Goal: Navigation & Orientation: Find specific page/section

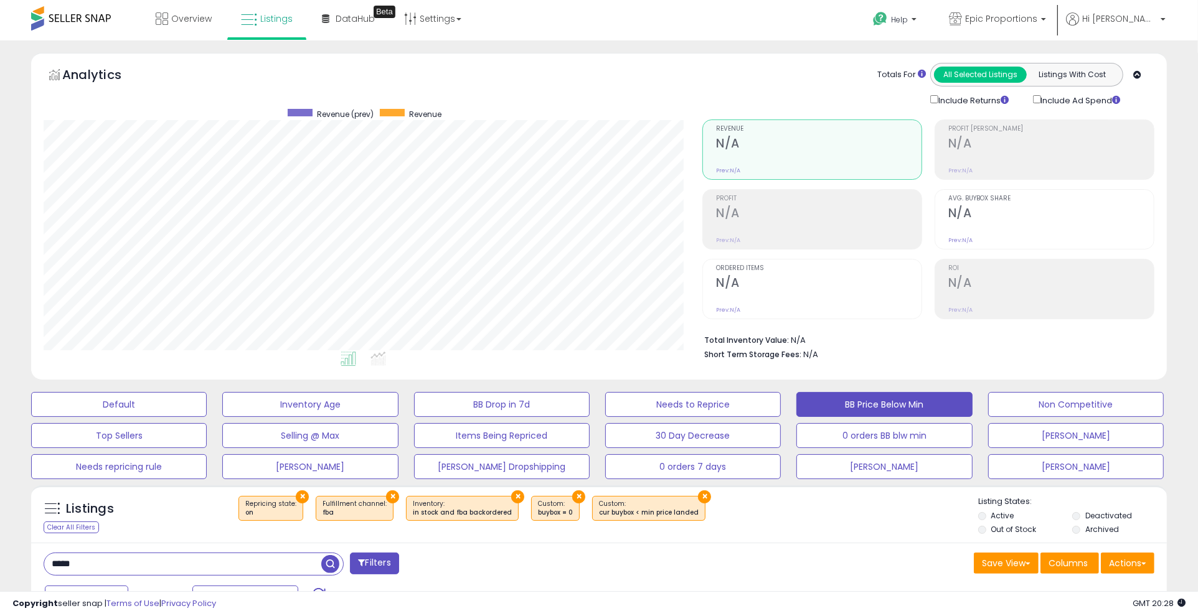
scroll to position [255, 659]
click at [166, 31] on link "Overview" at bounding box center [183, 18] width 75 height 37
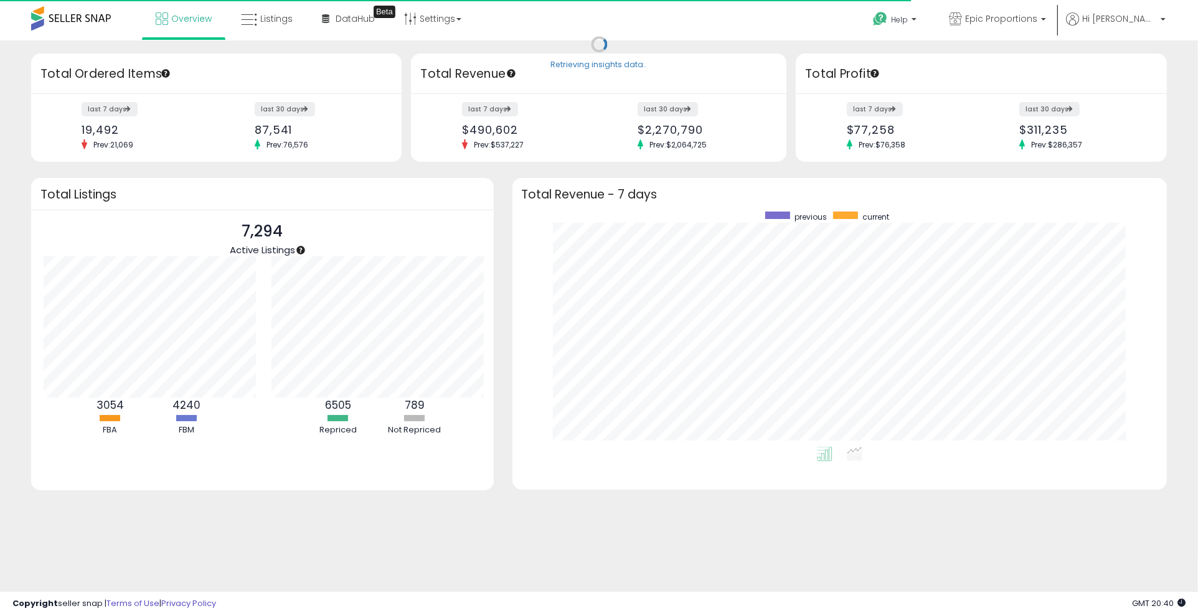
scroll to position [622367, 621972]
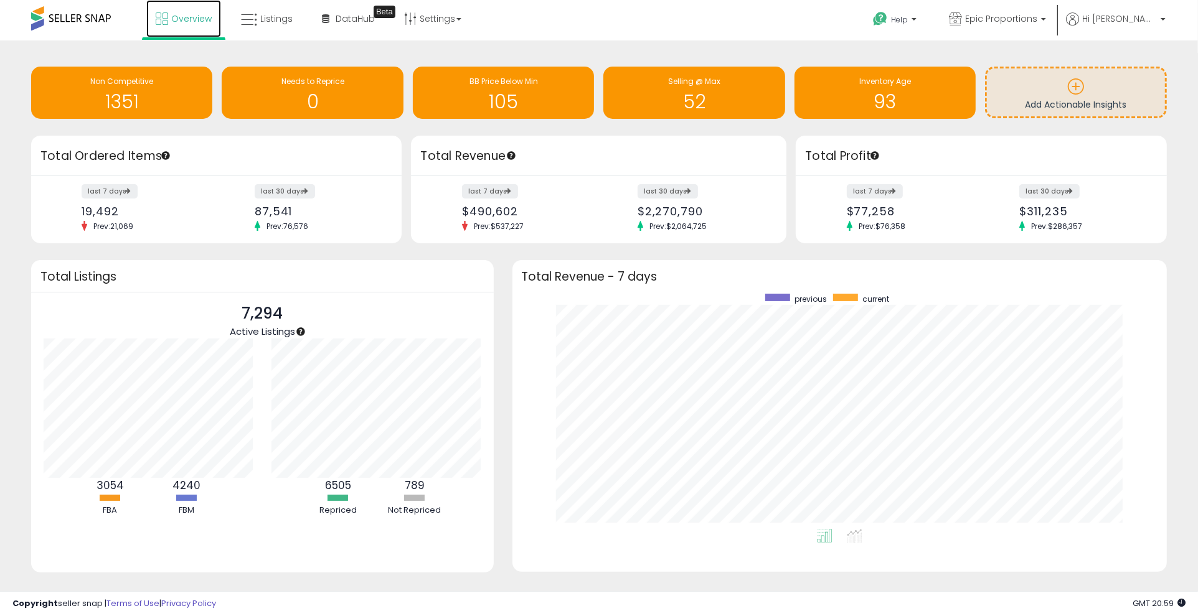
click at [178, 8] on link "Overview" at bounding box center [183, 18] width 75 height 37
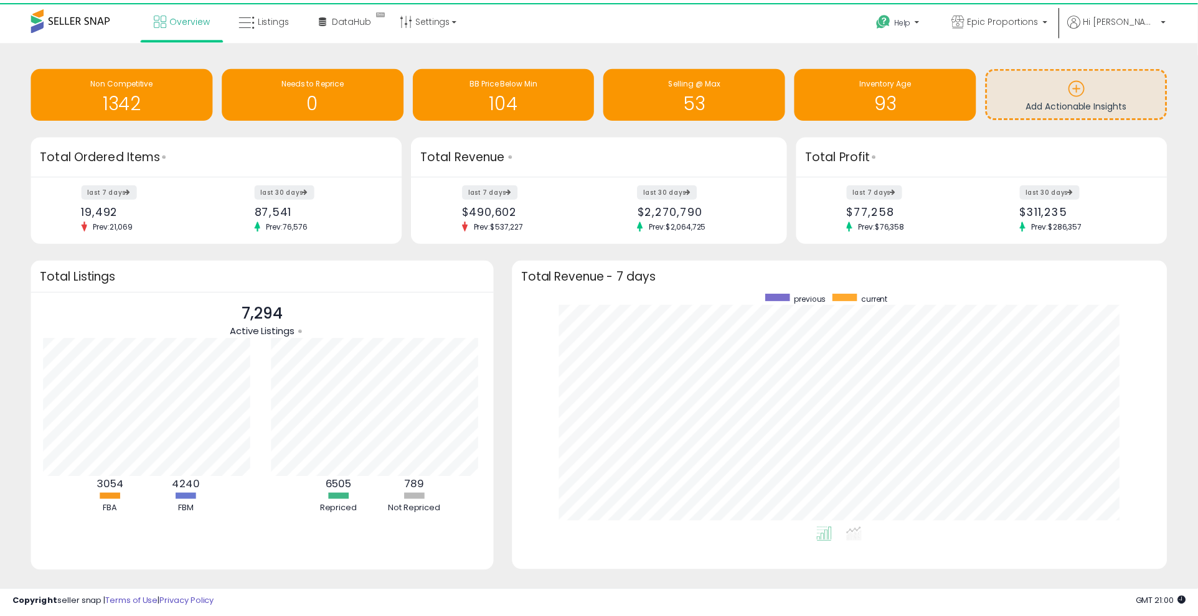
scroll to position [622367, 621972]
